Goal: Check status

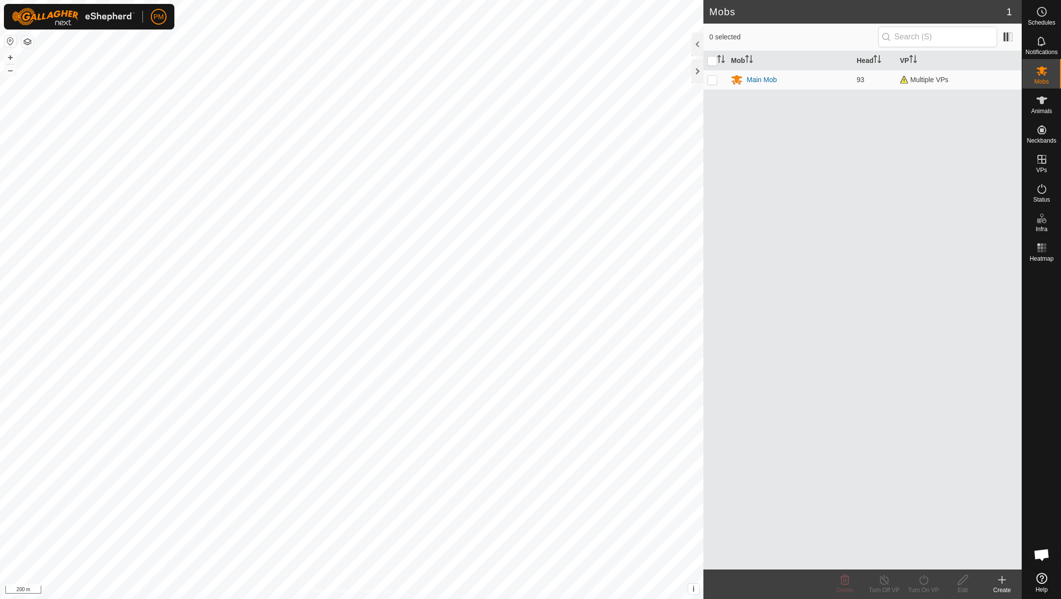
scroll to position [422, 0]
click at [12, 55] on button "+" at bounding box center [10, 58] width 12 height 12
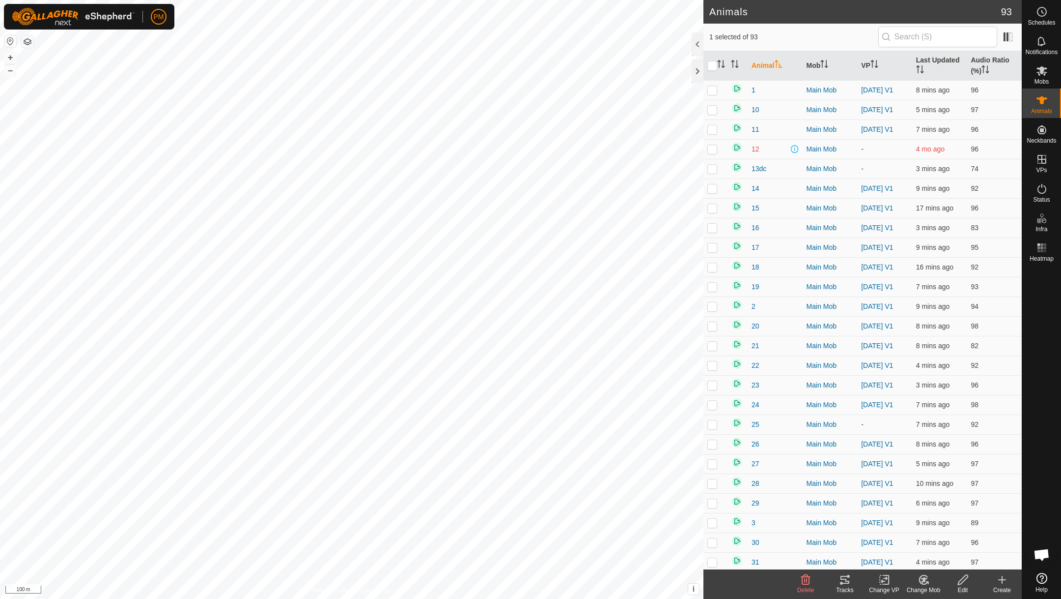
click at [845, 578] on icon at bounding box center [845, 579] width 9 height 8
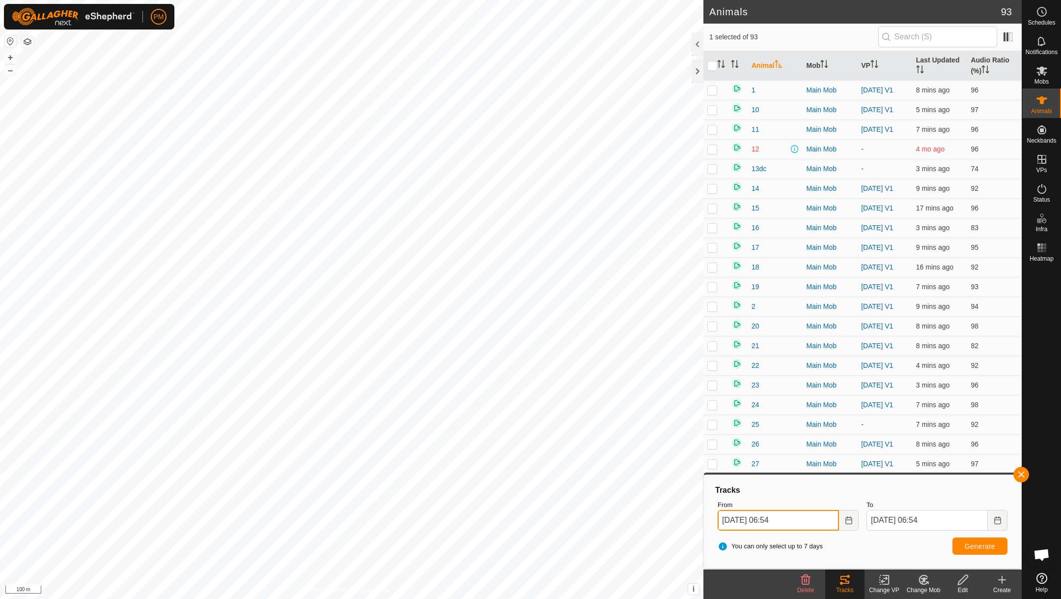
click at [801, 522] on input "[DATE] 06:54" at bounding box center [778, 520] width 121 height 21
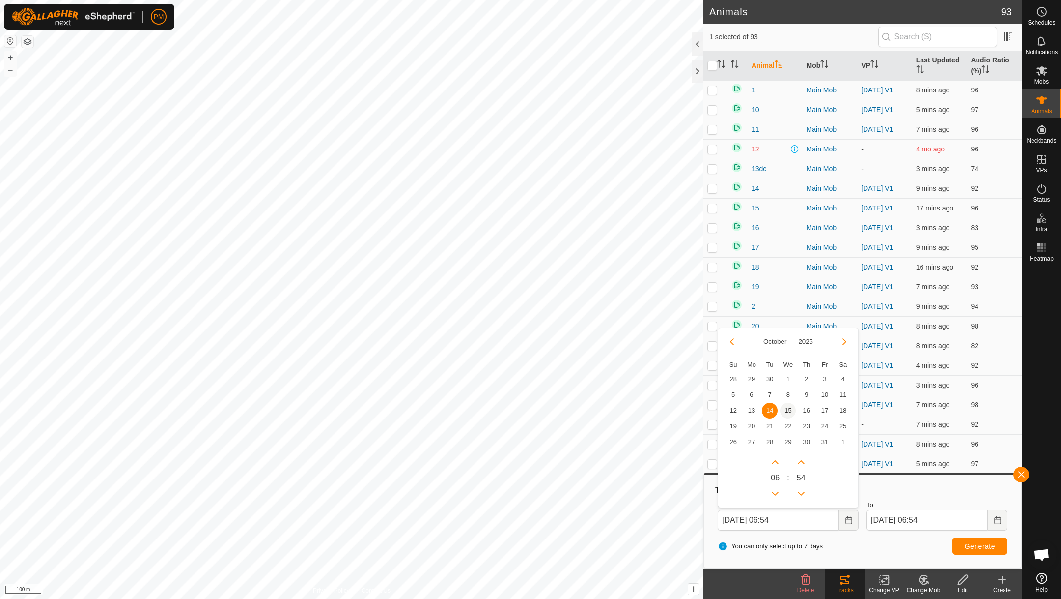
click at [783, 407] on span "15" at bounding box center [788, 410] width 16 height 16
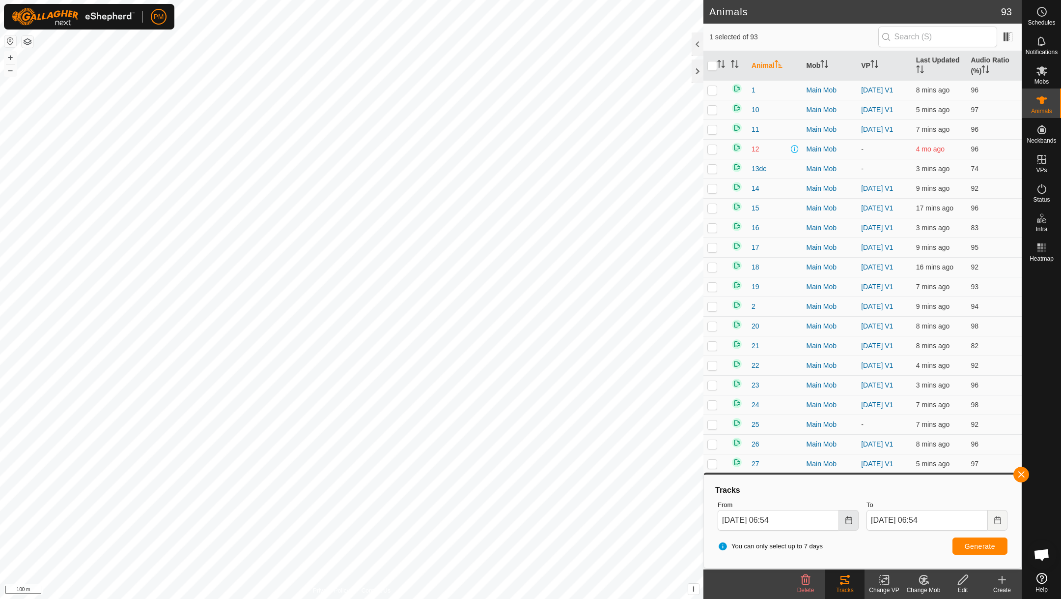
click at [851, 521] on icon "Choose Date" at bounding box center [849, 520] width 8 height 8
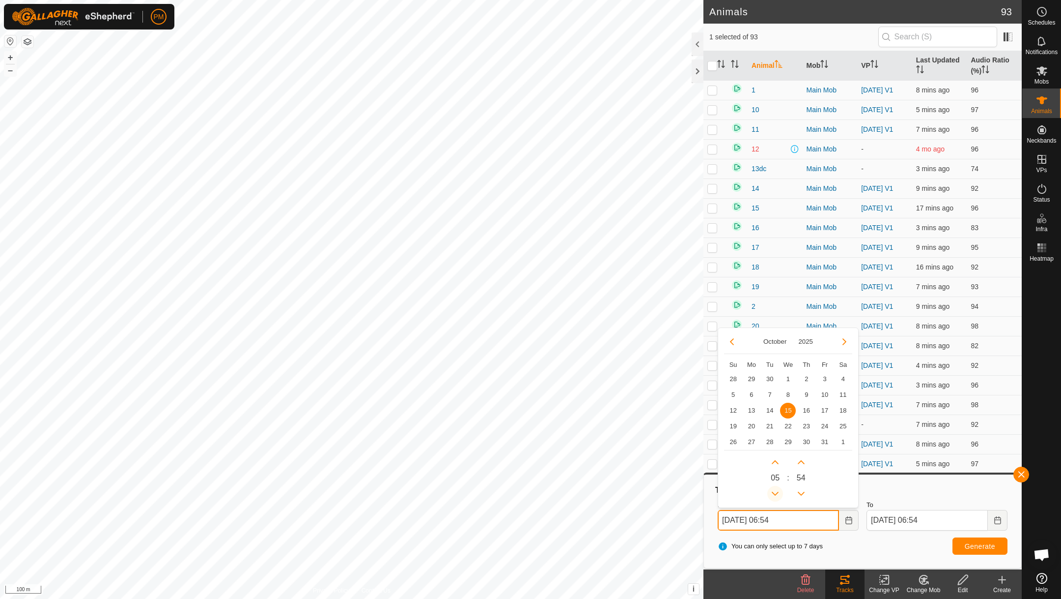
click at [775, 494] on button "Previous Hour" at bounding box center [776, 494] width 16 height 16
type input "[DATE] 03:54"
click at [972, 543] on span "Generate" at bounding box center [980, 546] width 30 height 8
